Goal: Check status: Check status

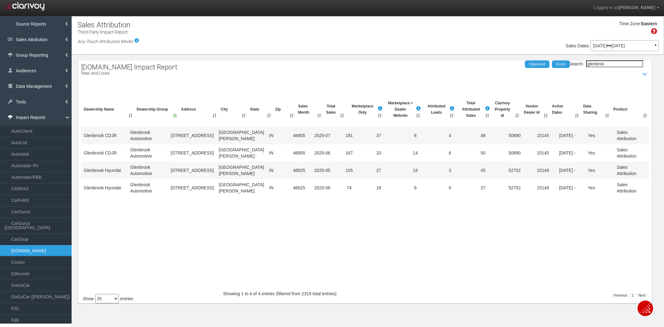
select select "25"
click at [32, 177] on link "Autotrader/KBB" at bounding box center [36, 177] width 72 height 11
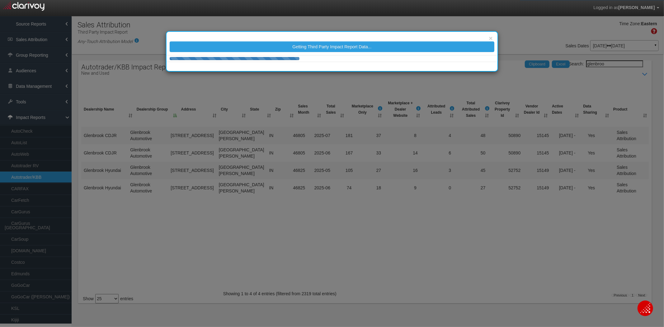
select select "25"
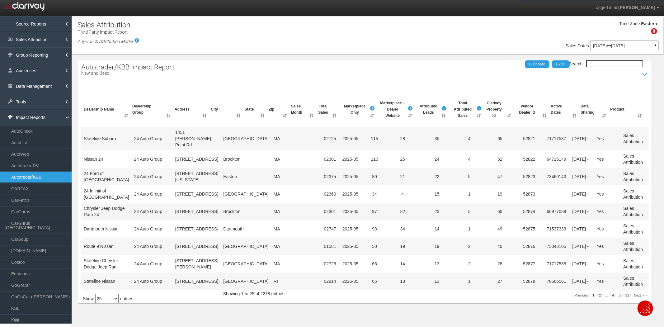
click at [620, 48] on div "May 01, 2025 Jul 31, 2025 ▼" at bounding box center [624, 45] width 68 height 11
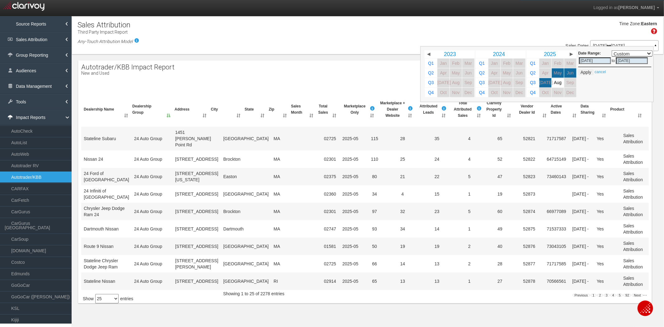
click at [500, 54] on span "2024" at bounding box center [499, 54] width 12 height 6
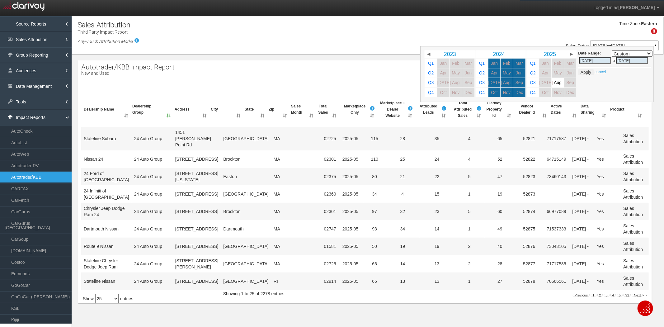
select select ","
type input "01/01/2024"
type input "12/31/2024"
click at [587, 70] on button "Apply" at bounding box center [585, 72] width 15 height 6
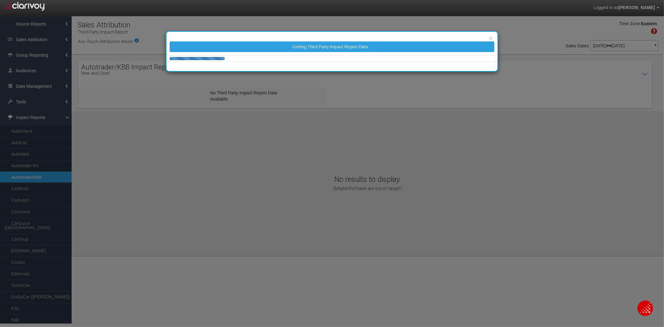
select select "25"
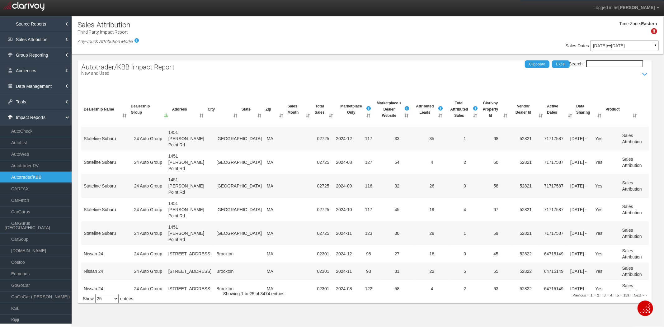
click at [596, 64] on input "Search:" at bounding box center [614, 63] width 57 height 7
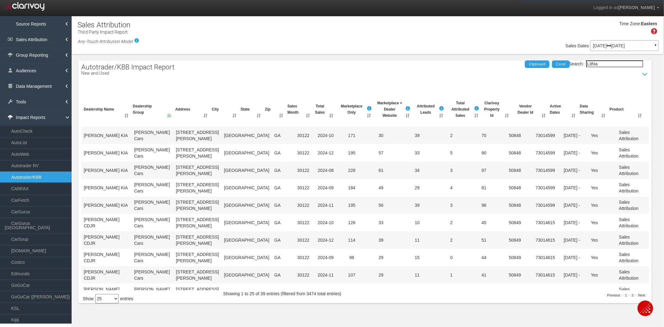
click at [600, 64] on input "Lithia" at bounding box center [614, 63] width 57 height 7
type input "Lithia"
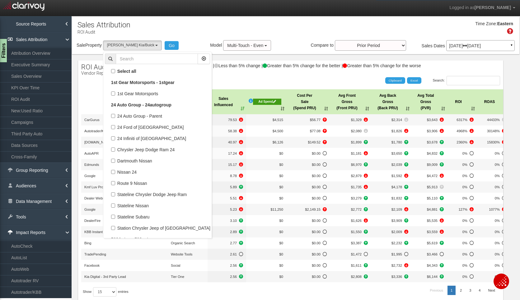
select select "object:2837"
